Goal: Information Seeking & Learning: Understand process/instructions

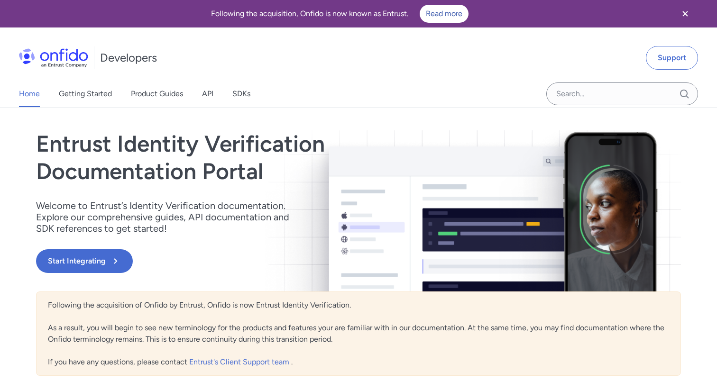
scroll to position [278, 0]
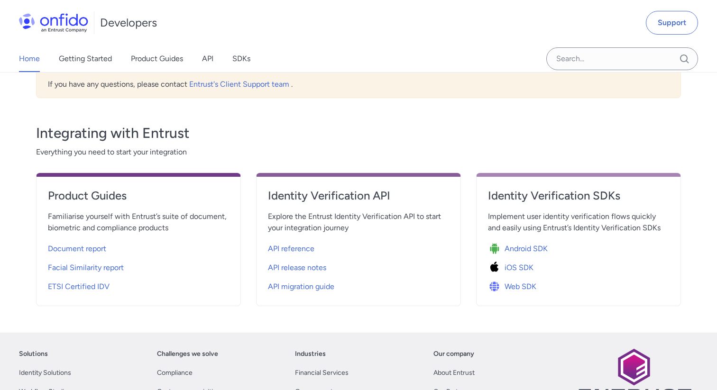
click at [284, 252] on span "API reference" at bounding box center [291, 248] width 46 height 11
select select "http"
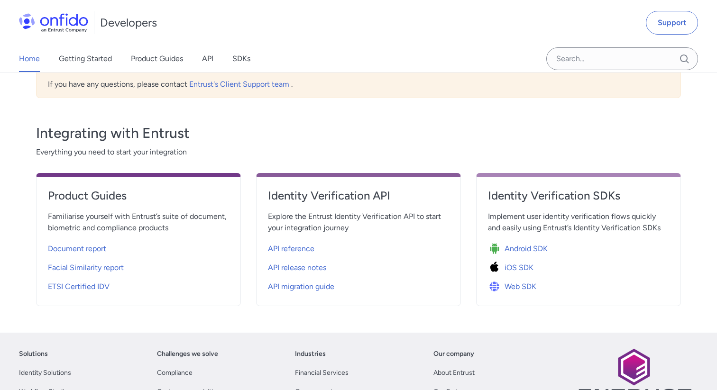
select select "http"
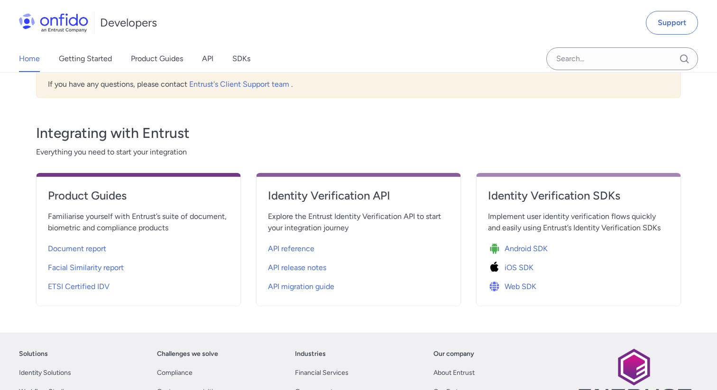
select select "http"
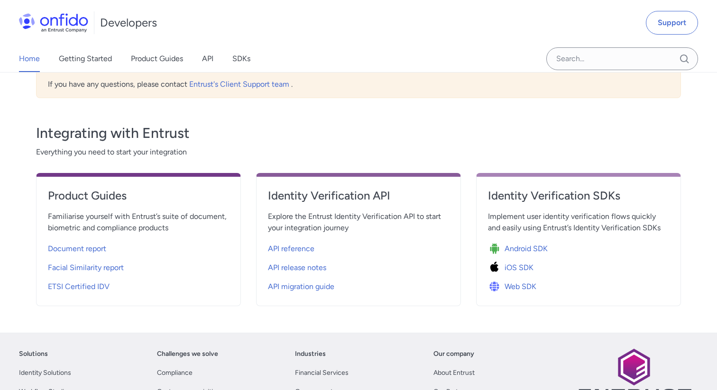
select select "http"
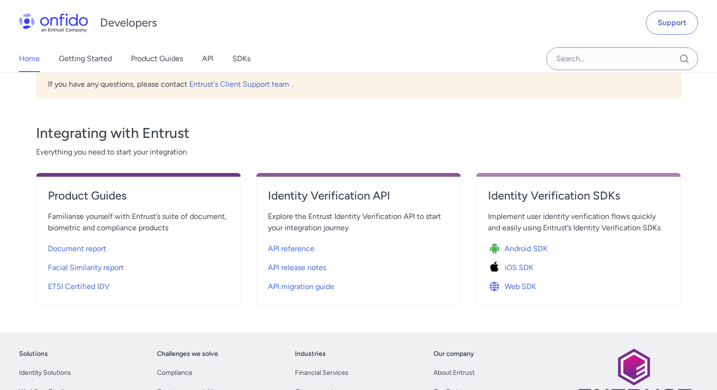
select select "http"
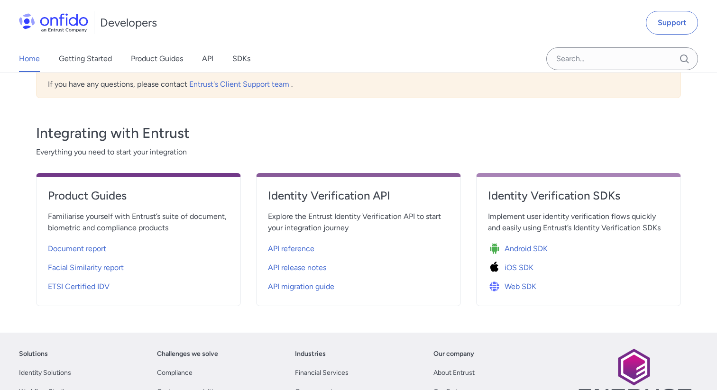
select select "http"
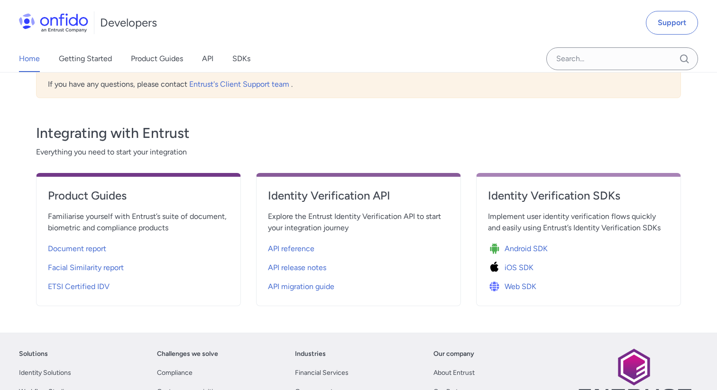
select select "http"
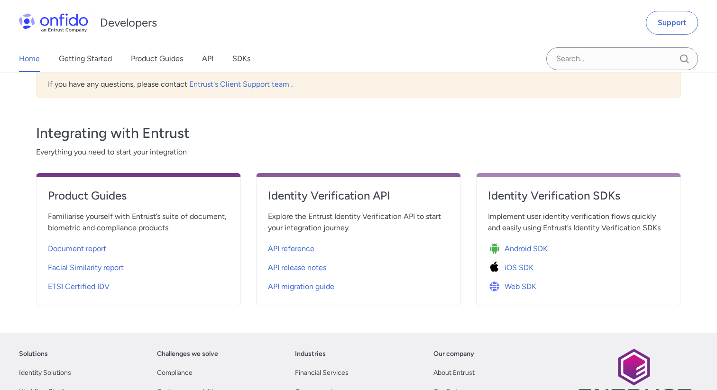
select select "http"
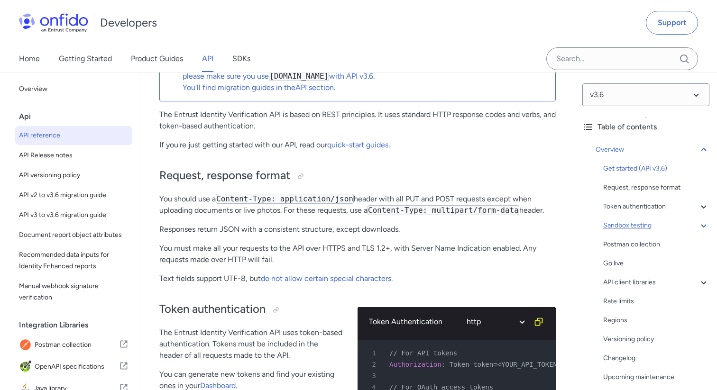
click at [619, 225] on div "Sandbox testing" at bounding box center [656, 225] width 106 height 11
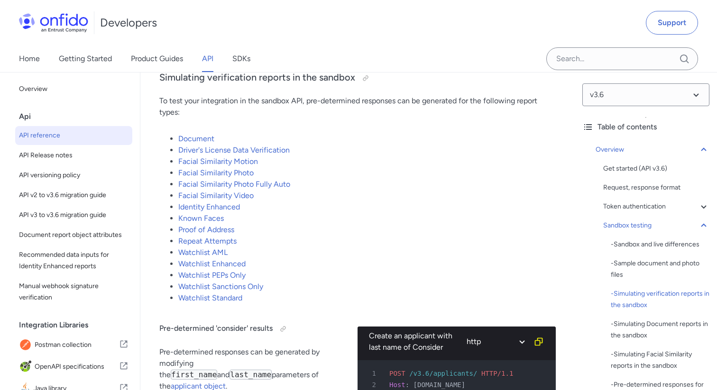
scroll to position [1963, 0]
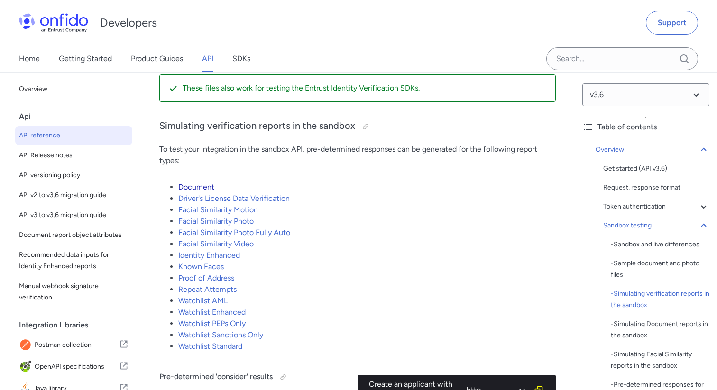
click at [202, 191] on link "Document" at bounding box center [196, 186] width 36 height 9
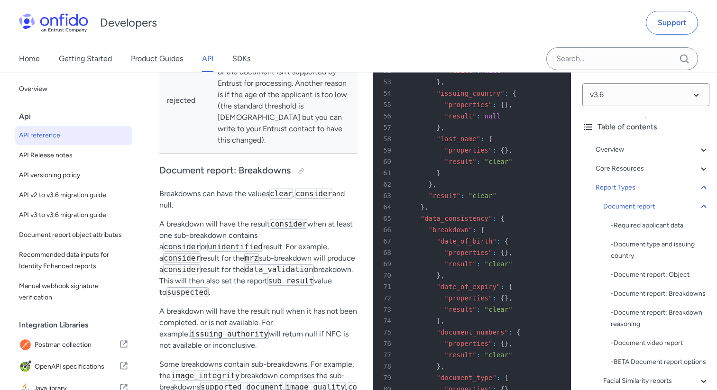
scroll to position [40933, 0]
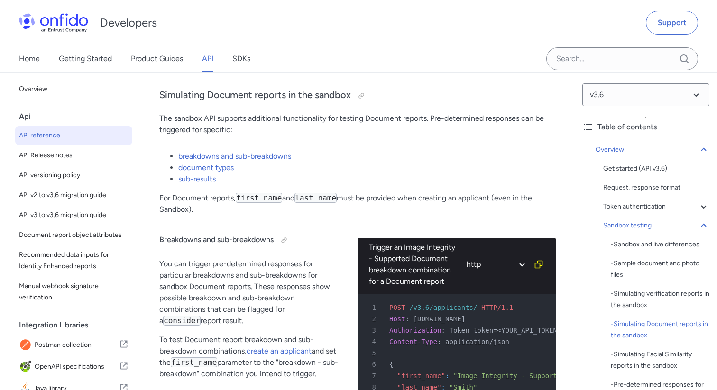
scroll to position [2485, 0]
